Goal: Task Accomplishment & Management: Use online tool/utility

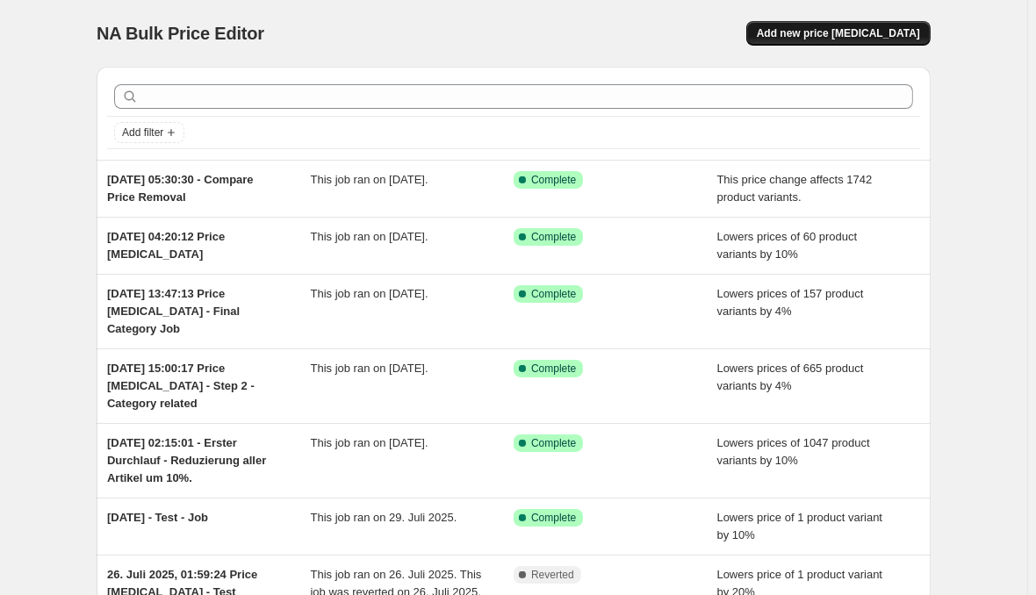
click at [885, 24] on button "Add new price [MEDICAL_DATA]" at bounding box center [838, 33] width 184 height 25
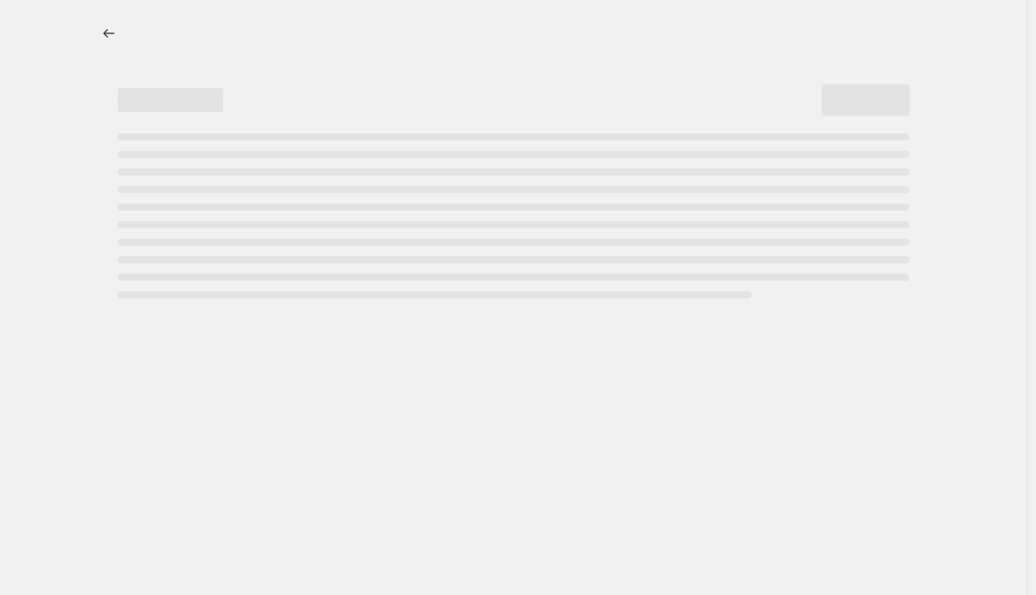
select select "percentage"
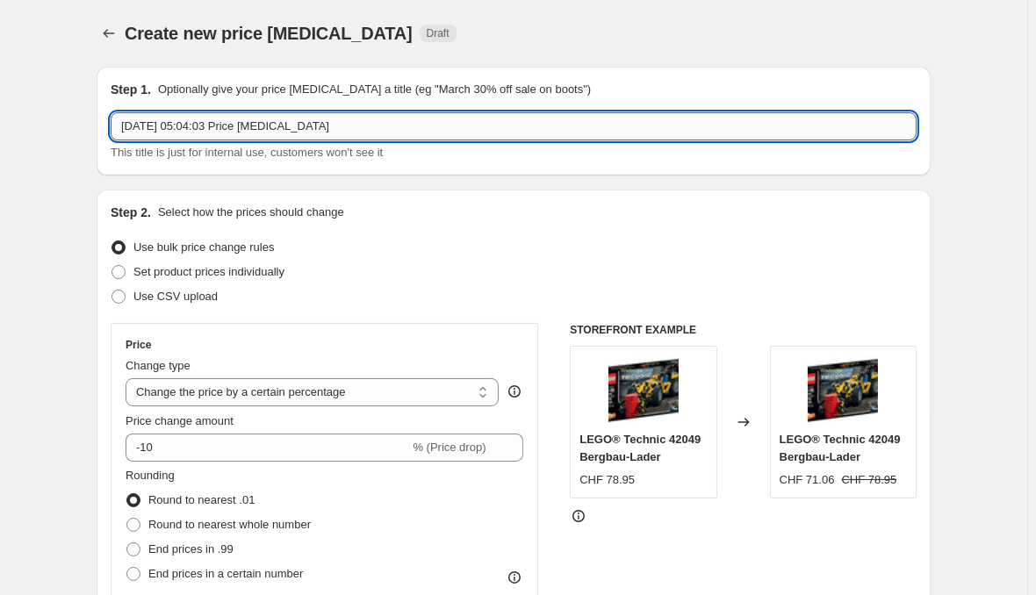
click at [392, 122] on input "[DATE] 05:04:03 Price [MEDICAL_DATA]" at bounding box center [514, 126] width 806 height 28
type input "[DATE] 05:04:03 Price [MEDICAL_DATA] - Fan Club"
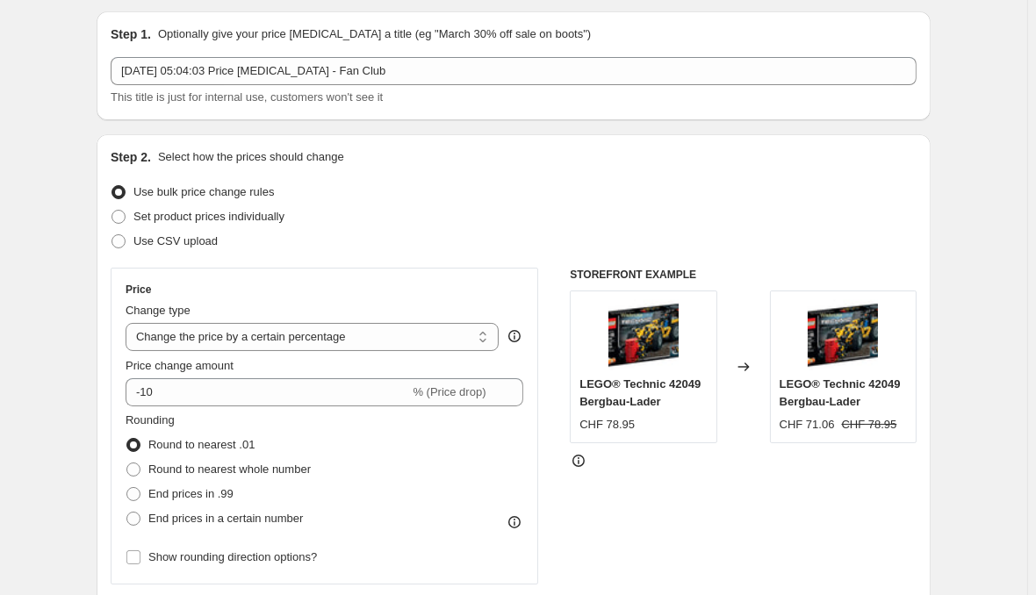
scroll to position [88, 0]
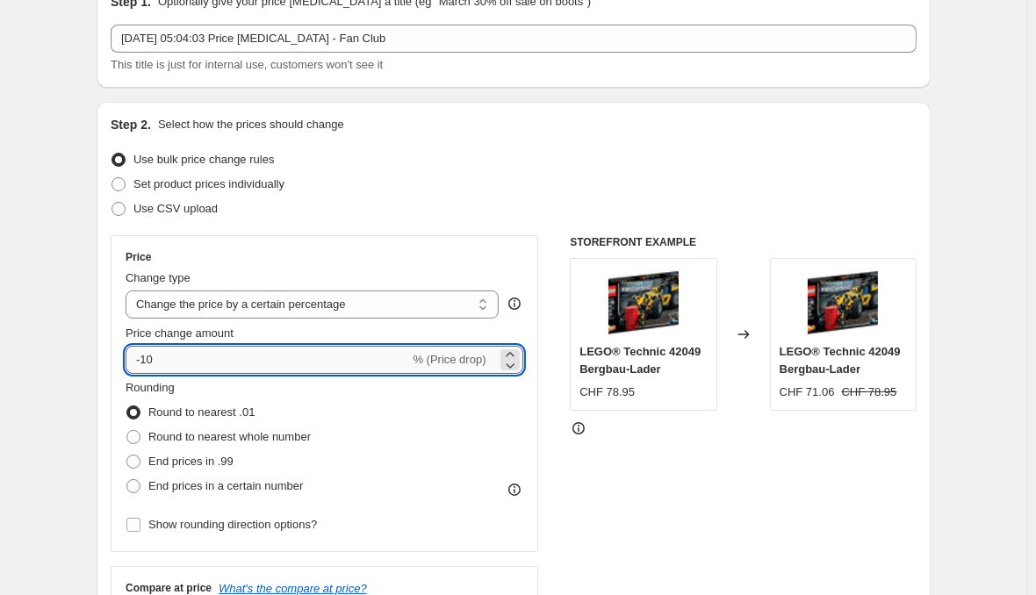
click at [241, 346] on input "-10" at bounding box center [268, 360] width 284 height 28
type input "-1"
type input "-5"
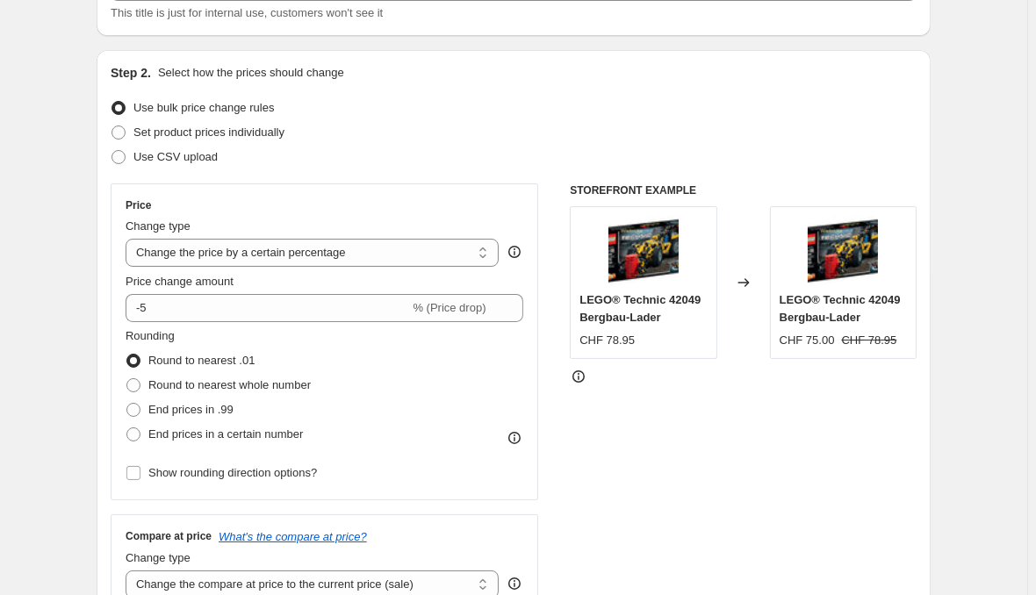
scroll to position [177, 0]
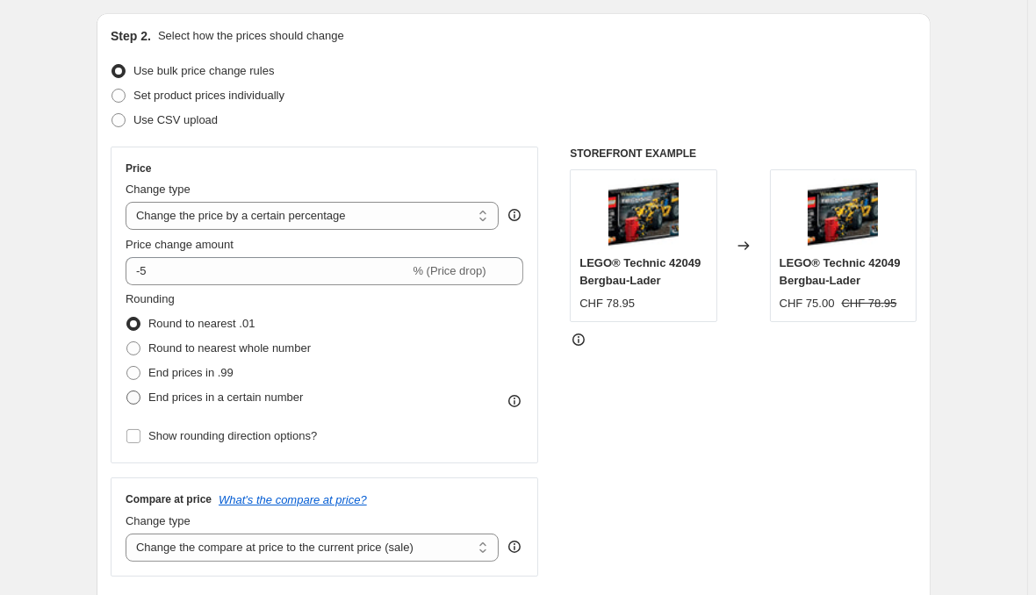
click at [180, 391] on span "End prices in a certain number" at bounding box center [225, 397] width 155 height 13
click at [127, 391] on input "End prices in a certain number" at bounding box center [126, 391] width 1 height 1
radio input "true"
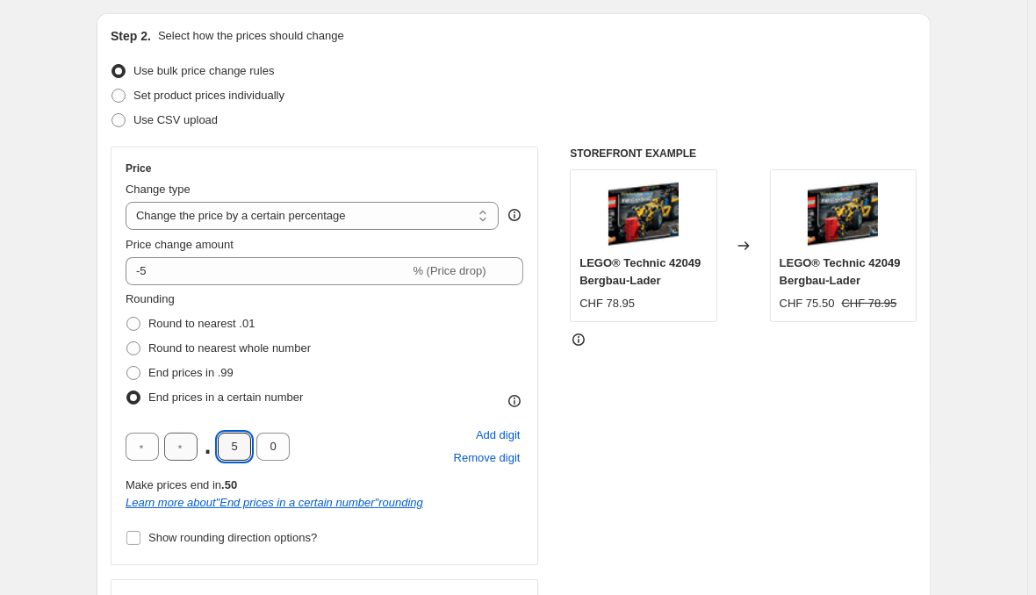
drag, startPoint x: 271, startPoint y: 411, endPoint x: 215, endPoint y: 409, distance: 56.2
click at [215, 433] on div ". 5 0" at bounding box center [208, 447] width 164 height 28
type input "9"
type input "5"
click at [400, 342] on div "Rounding Round to nearest .01 Round to nearest whole number End prices in .99 E…" at bounding box center [325, 350] width 398 height 119
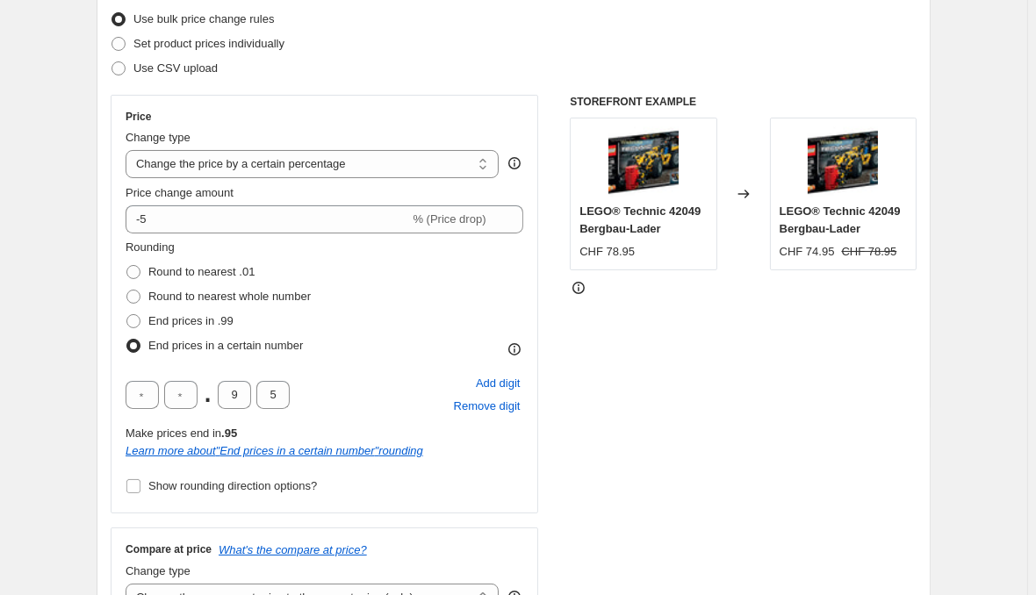
scroll to position [265, 0]
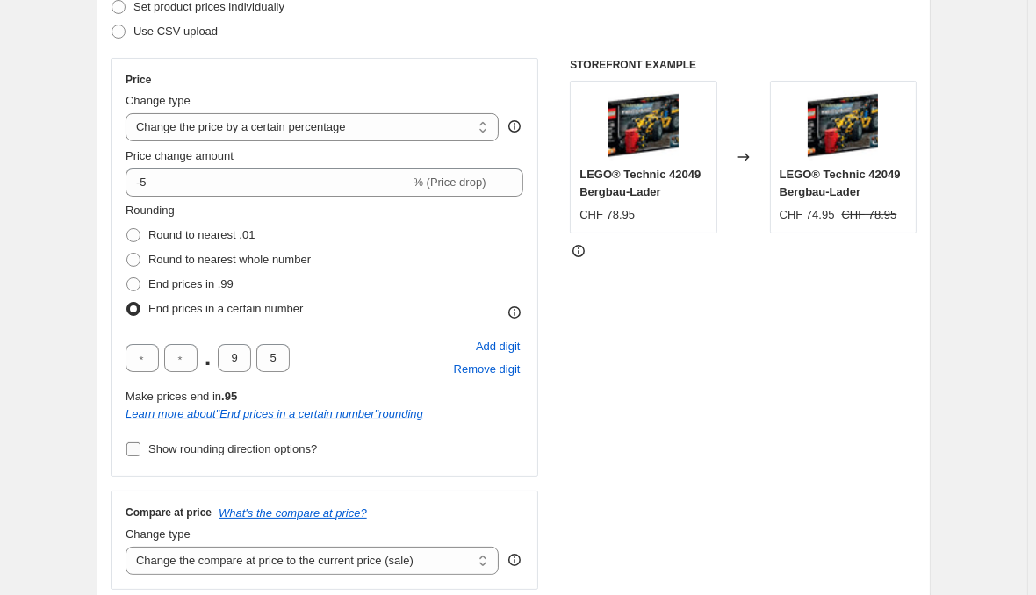
click at [176, 437] on label "Show rounding direction options?" at bounding box center [221, 449] width 191 height 25
click at [141, 443] on input "Show rounding direction options?" at bounding box center [133, 450] width 14 height 14
checkbox input "true"
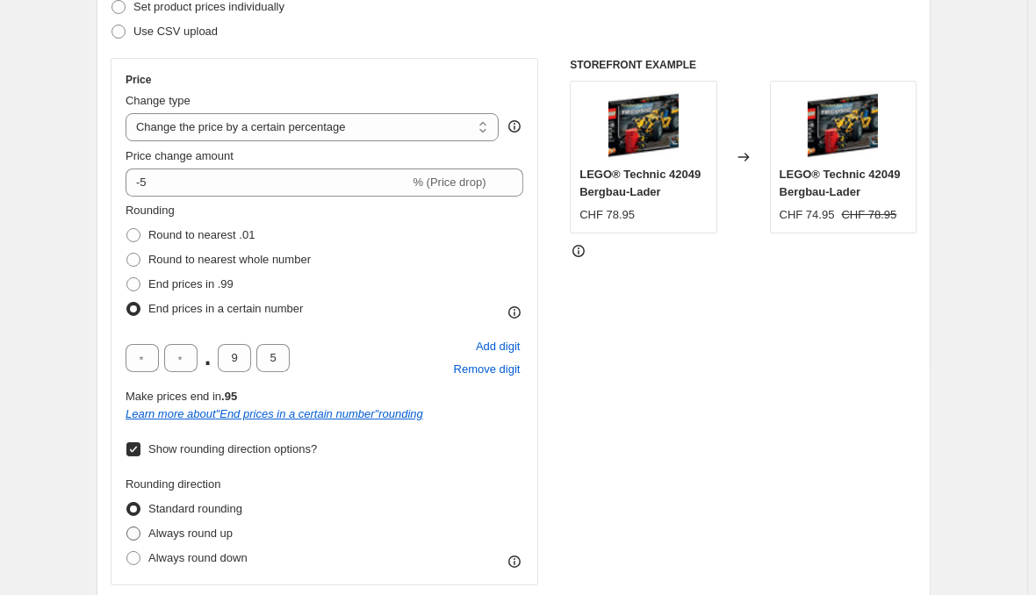
click at [174, 522] on label "Always round up" at bounding box center [179, 534] width 107 height 25
click at [127, 527] on input "Always round up" at bounding box center [126, 527] width 1 height 1
radio input "true"
click at [438, 279] on div "Rounding Round to nearest .01 Round to nearest whole number End prices in .99 E…" at bounding box center [325, 261] width 398 height 119
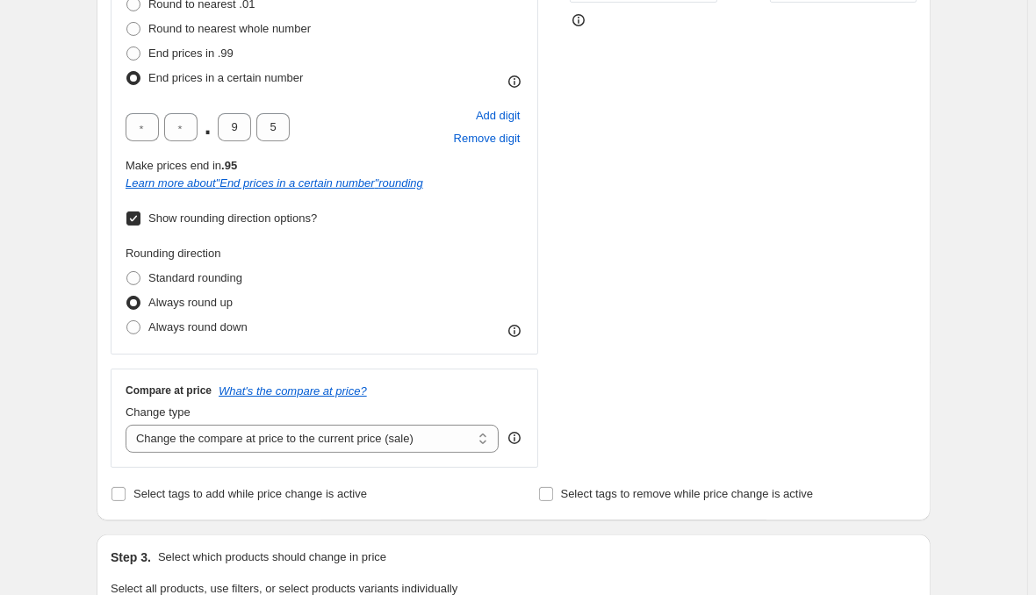
scroll to position [530, 0]
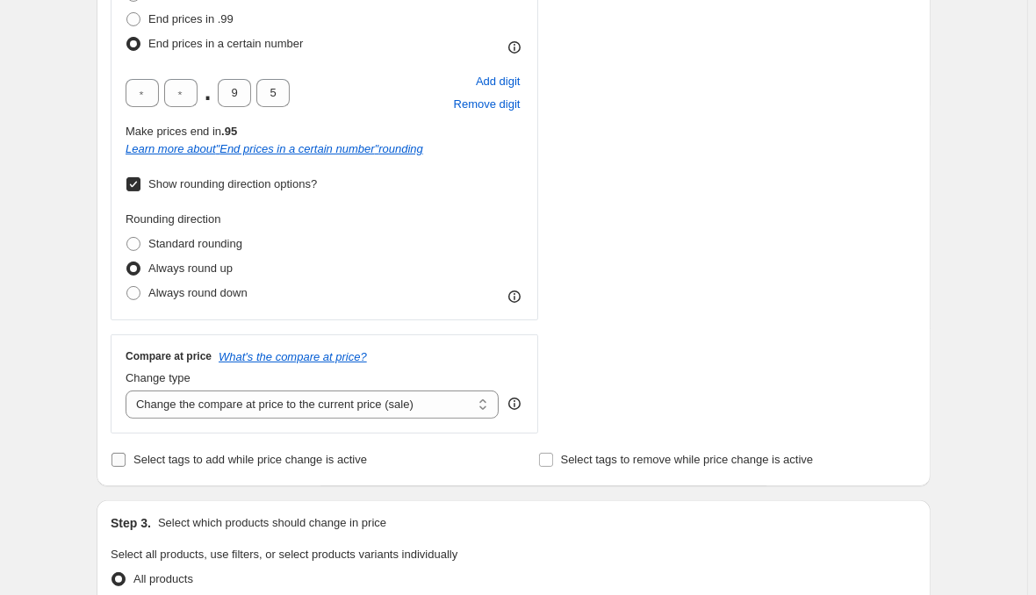
click at [339, 453] on span "Select tags to add while price change is active" at bounding box center [250, 459] width 234 height 13
click at [126, 453] on input "Select tags to add while price change is active" at bounding box center [119, 460] width 14 height 14
checkbox input "true"
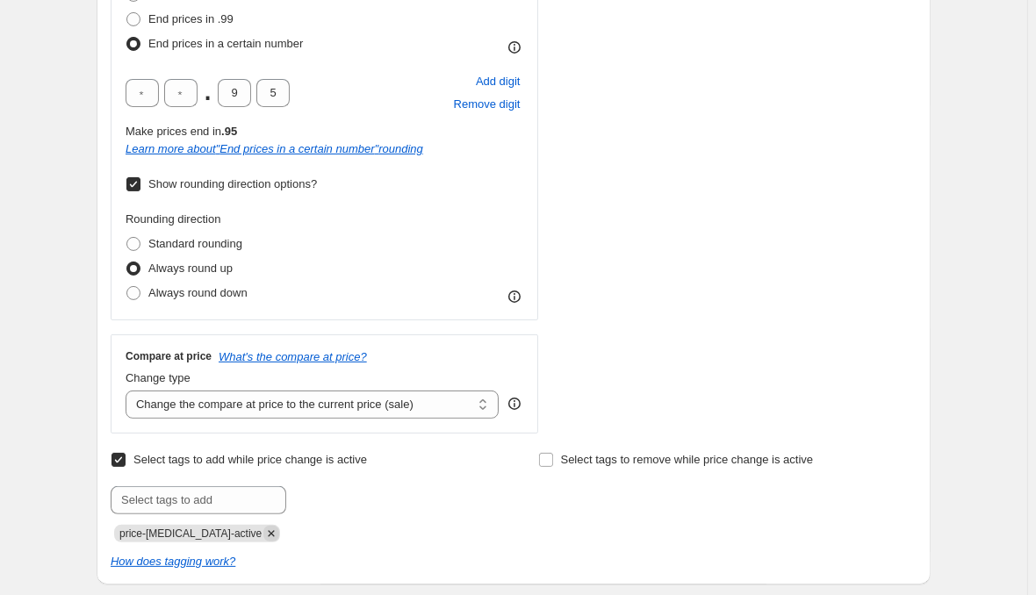
click at [263, 526] on icon "Remove price-change-job-active" at bounding box center [271, 534] width 16 height 16
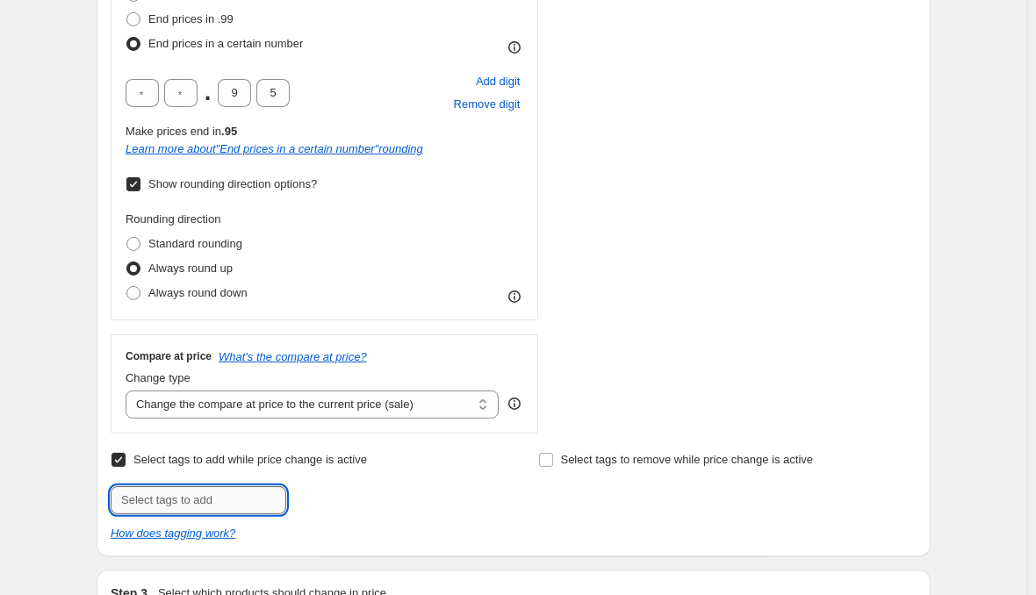
click at [250, 487] on input "text" at bounding box center [199, 501] width 176 height 28
type input "FANCLUB-START"
click at [487, 487] on div "FANCLUB-START Add FANCLUB-STAR..." at bounding box center [300, 501] width 378 height 28
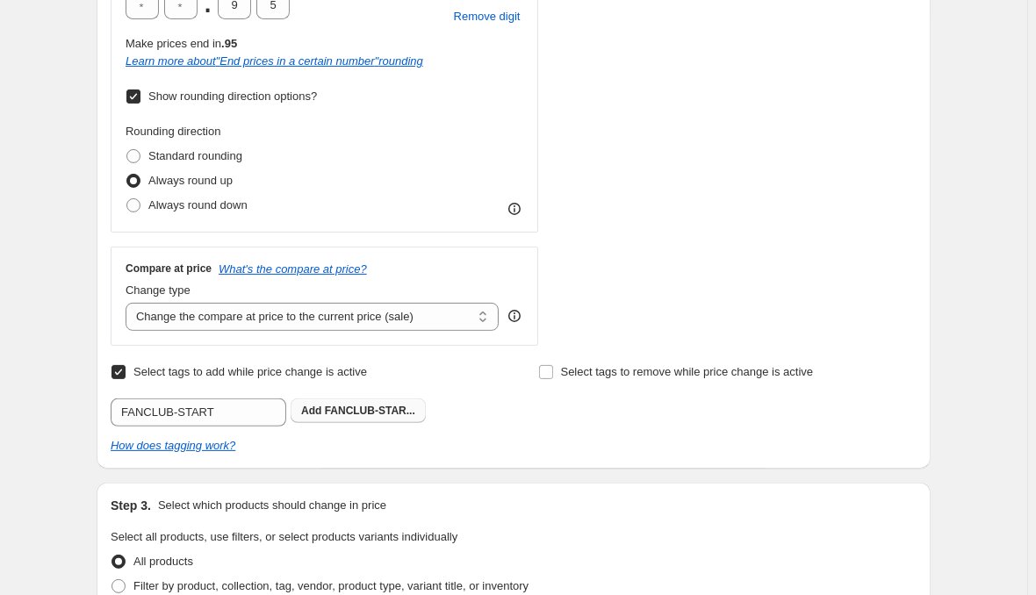
click at [356, 405] on span "FANCLUB-STAR..." at bounding box center [370, 411] width 90 height 12
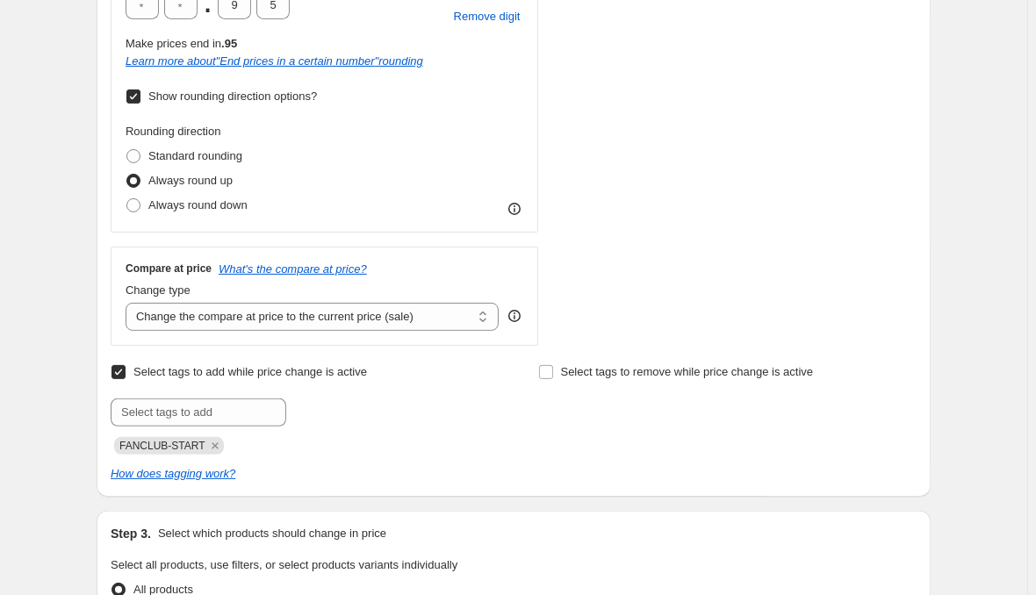
click at [453, 399] on div "Submit FANCLUB-START" at bounding box center [300, 427] width 378 height 56
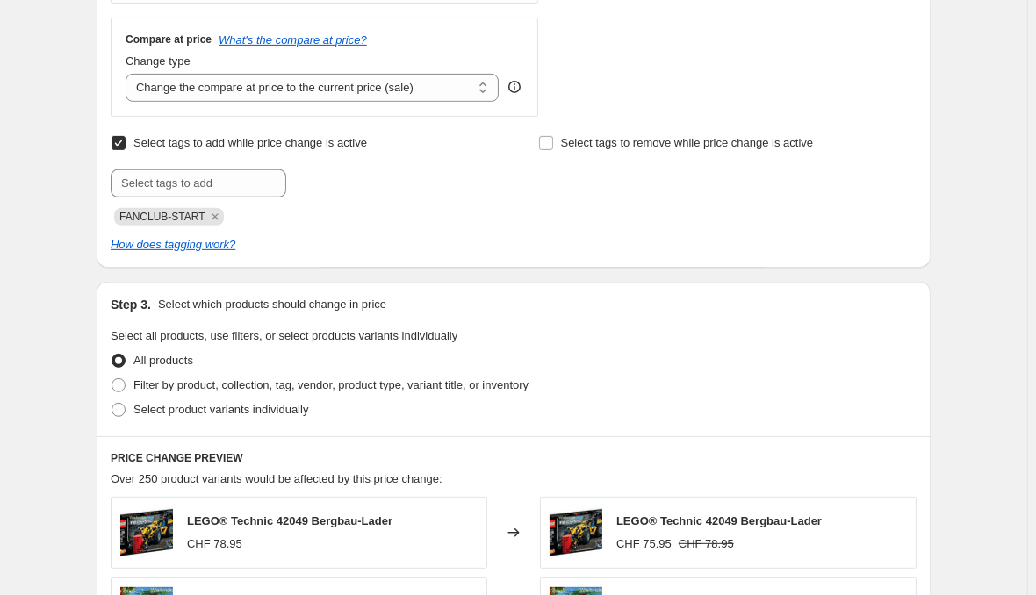
scroll to position [884, 0]
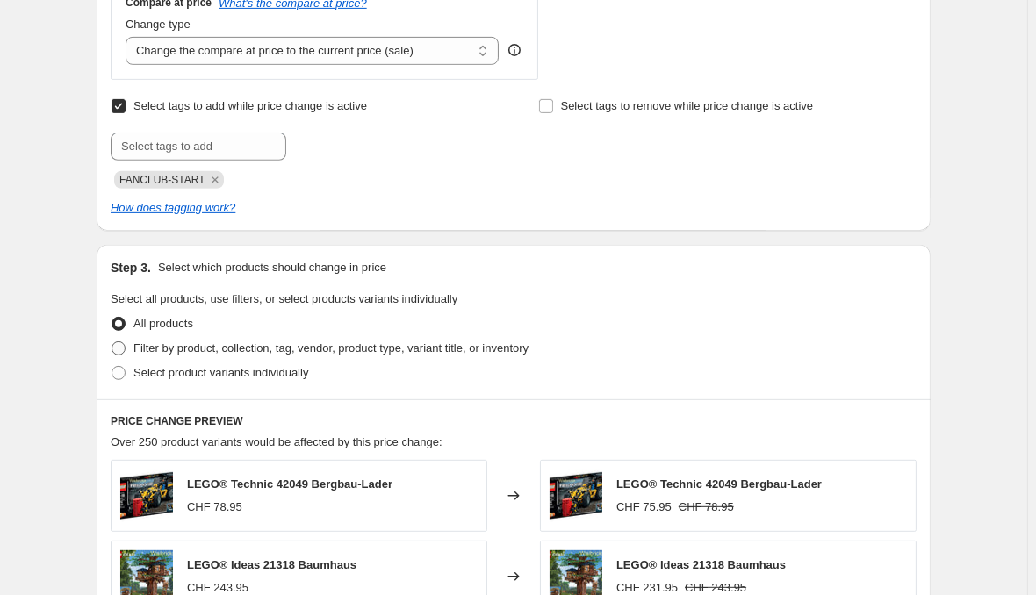
click at [231, 342] on span "Filter by product, collection, tag, vendor, product type, variant title, or inv…" at bounding box center [330, 348] width 395 height 13
click at [112, 342] on input "Filter by product, collection, tag, vendor, product type, variant title, or inv…" at bounding box center [112, 342] width 1 height 1
radio input "true"
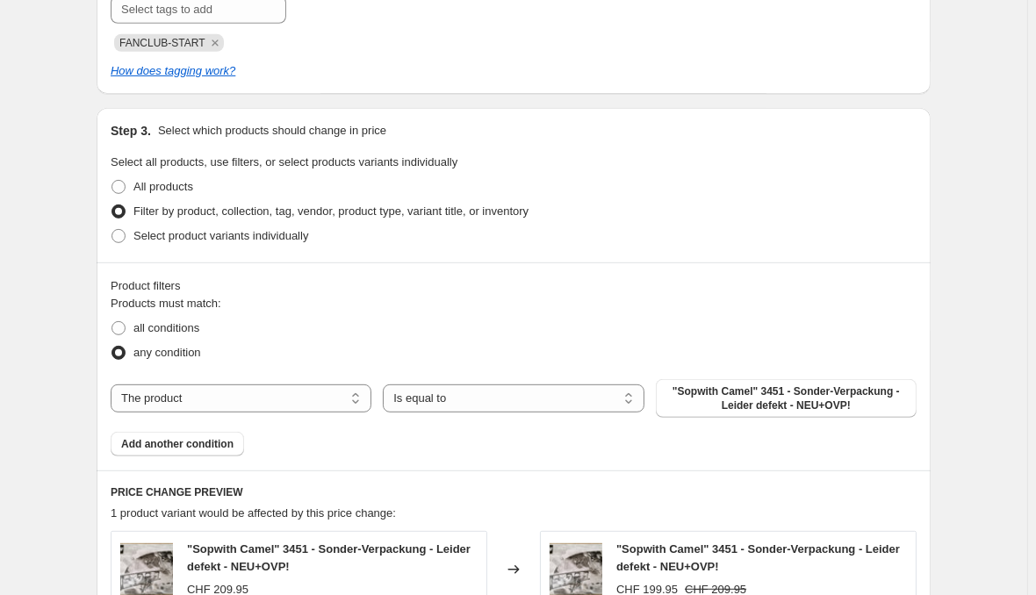
scroll to position [1061, 0]
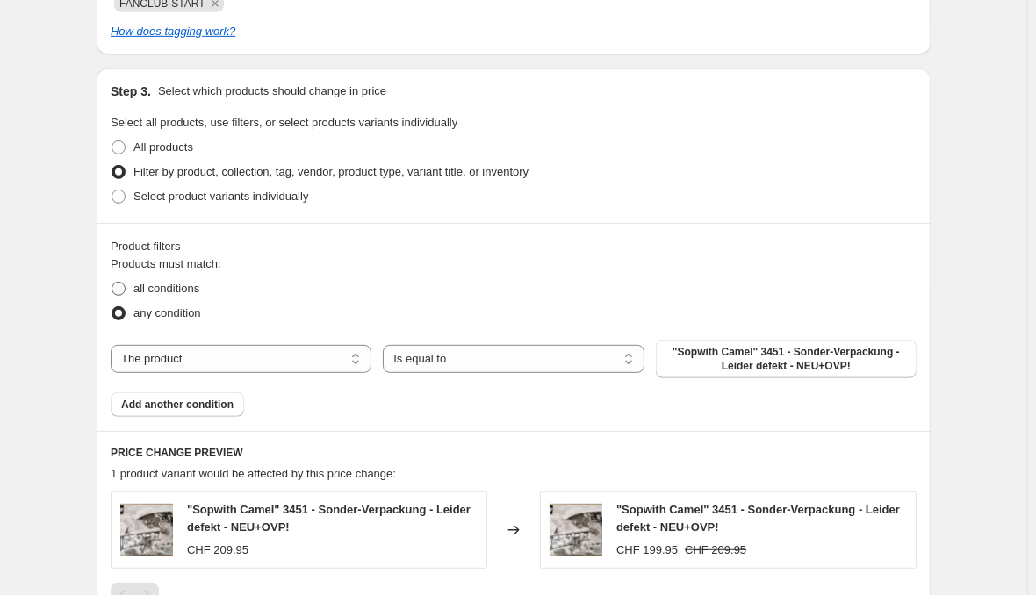
click at [199, 282] on span "all conditions" at bounding box center [166, 288] width 66 height 13
click at [112, 282] on input "all conditions" at bounding box center [112, 282] width 1 height 1
radio input "true"
click at [383, 345] on select "Is equal to Is not equal to" at bounding box center [513, 359] width 261 height 28
select select "not_equal"
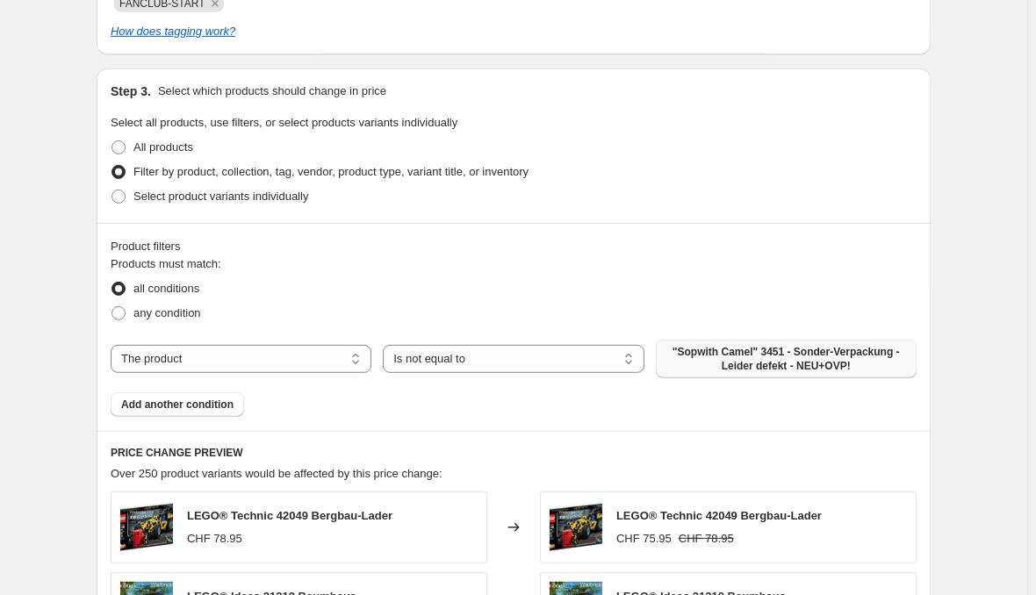
click at [785, 345] on span ""Sopwith Camel" 3451 - Sonder-Verpackung - Leider defekt - NEU+OVP!" at bounding box center [787, 359] width 240 height 28
click at [111, 345] on select "The product The product's collection The product's tag The product's vendor The…" at bounding box center [241, 359] width 261 height 28
select select "product_status"
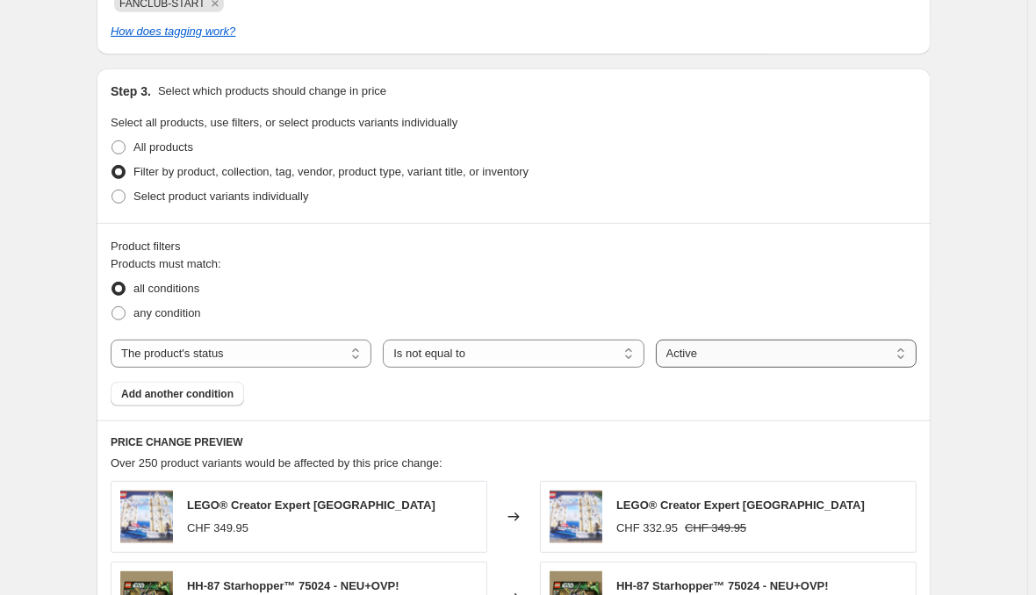
click at [656, 340] on select "Active Draft Archived" at bounding box center [786, 354] width 261 height 28
select select "archived"
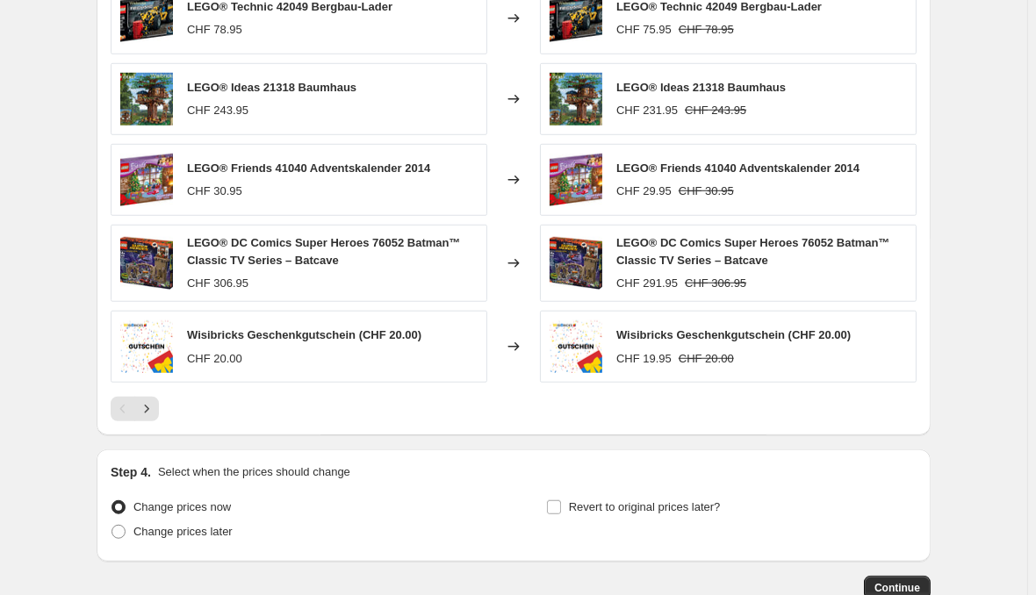
scroll to position [1582, 0]
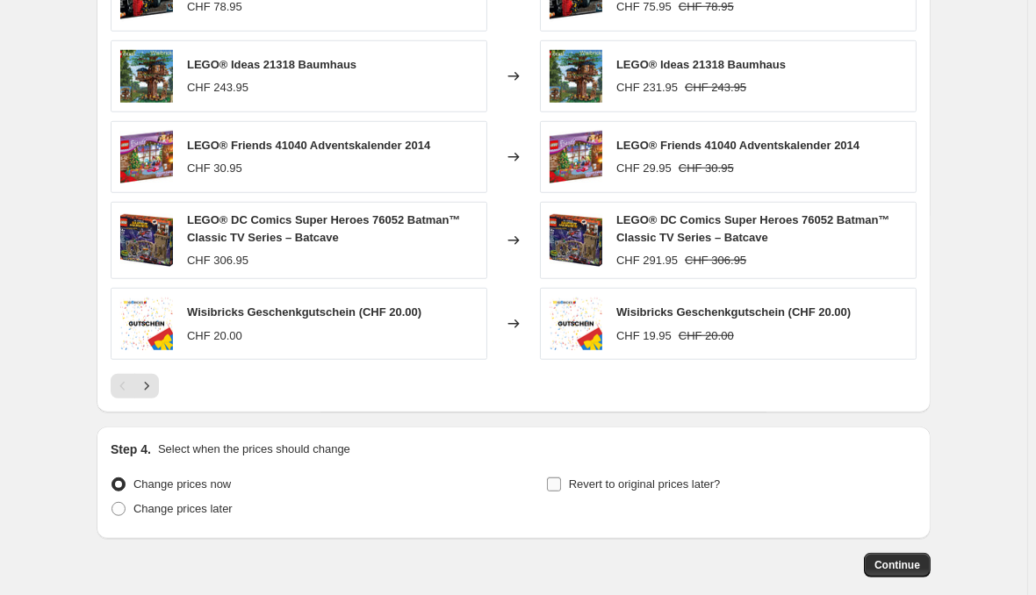
click at [552, 478] on input "Revert to original prices later?" at bounding box center [554, 485] width 14 height 14
checkbox input "true"
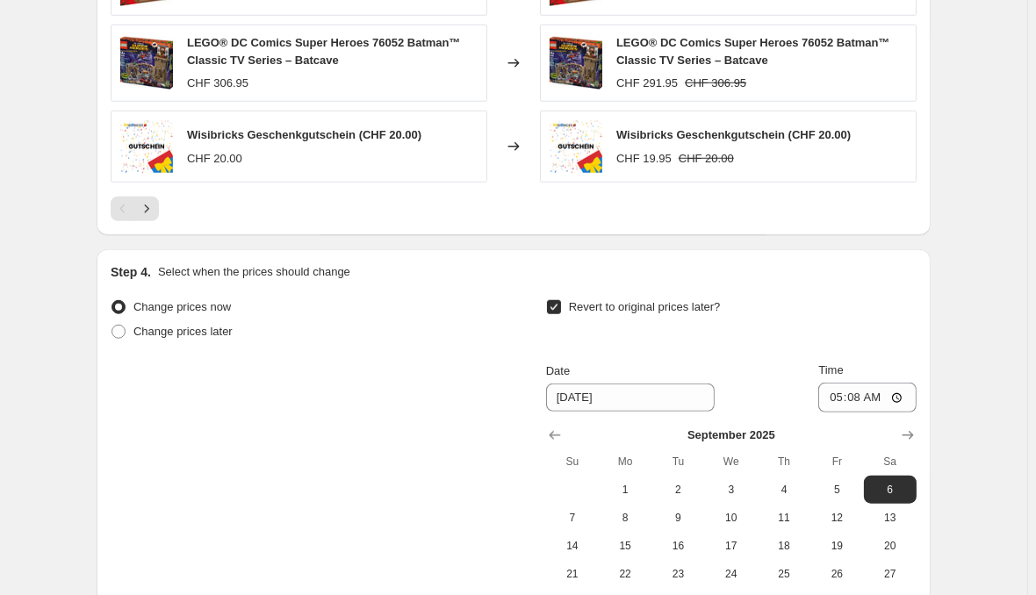
scroll to position [1848, 0]
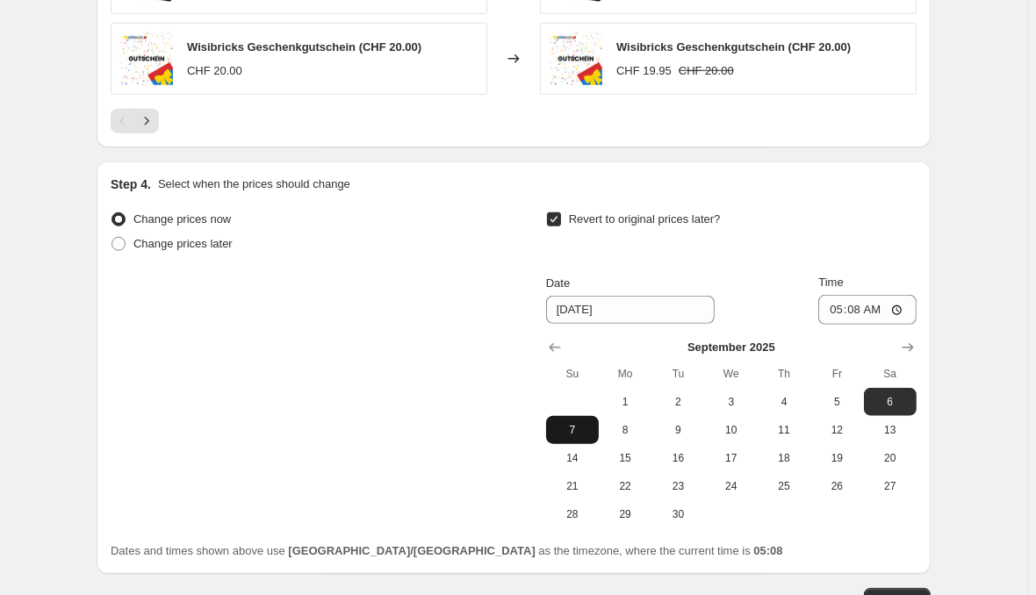
click at [584, 423] on span "7" at bounding box center [572, 430] width 39 height 14
type input "[DATE]"
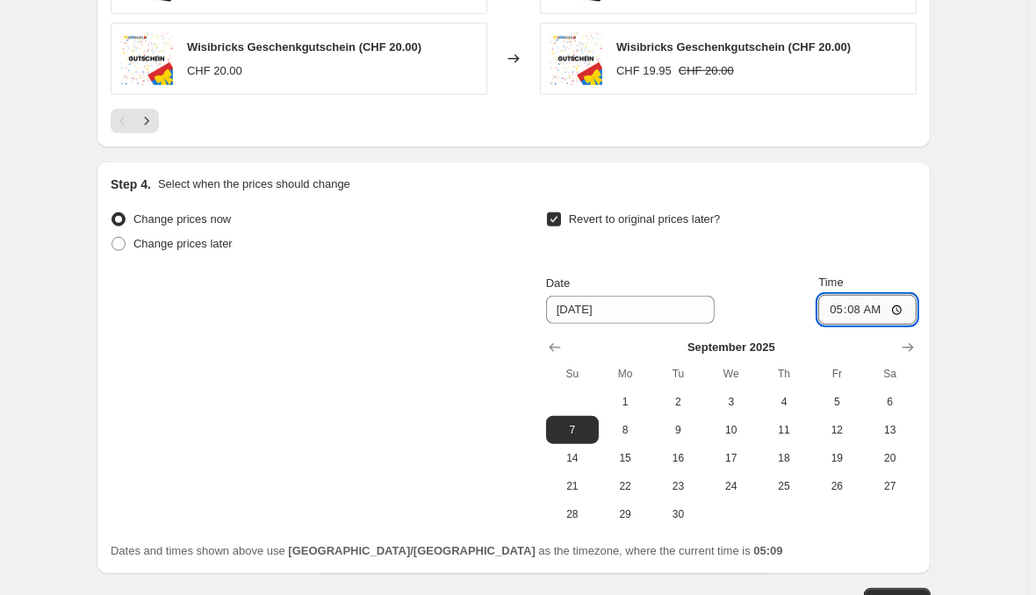
click at [856, 295] on input "05:08" at bounding box center [867, 310] width 98 height 30
type input "23:59"
click at [888, 594] on span "Continue" at bounding box center [898, 601] width 46 height 14
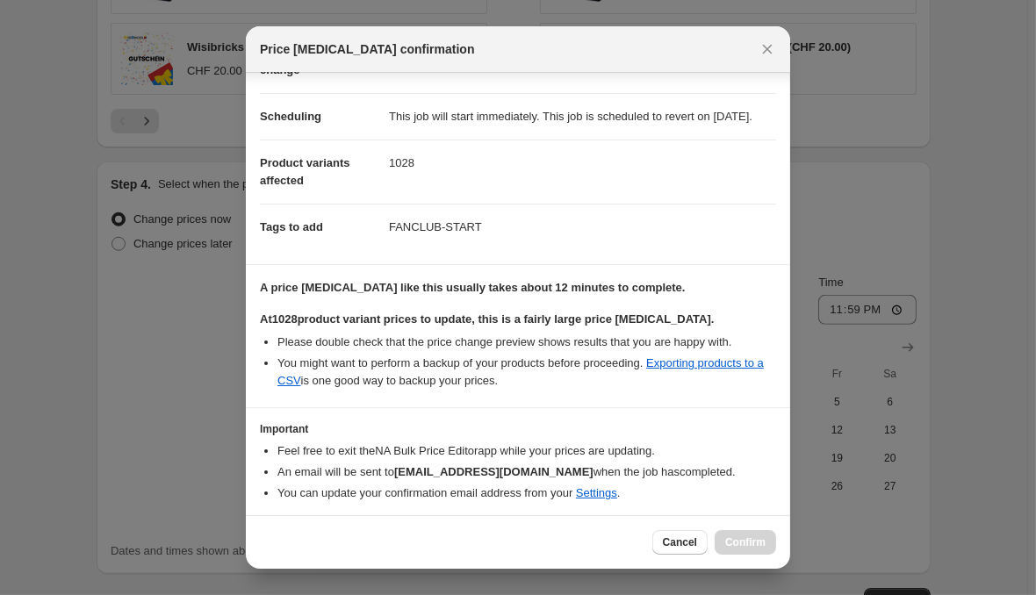
scroll to position [151, 0]
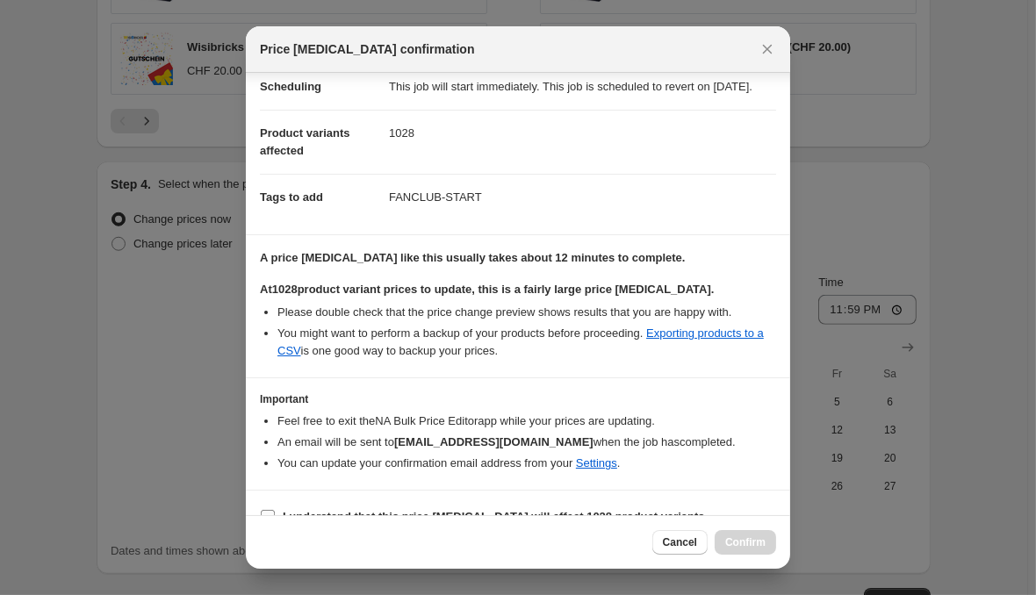
click at [275, 510] on input "I understand that this price [MEDICAL_DATA] will affect 1028 product variants" at bounding box center [268, 517] width 14 height 14
checkbox input "true"
click at [753, 553] on button "Confirm" at bounding box center [745, 542] width 61 height 25
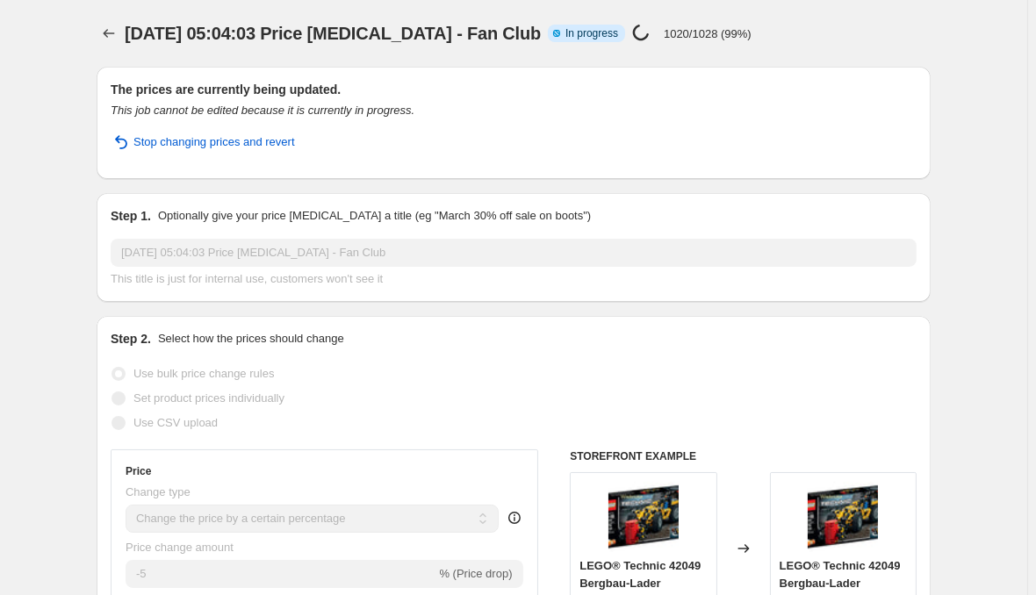
select select "percentage"
select select "product_status"
select select "not_equal"
select select "archived"
